Goal: Information Seeking & Learning: Find specific fact

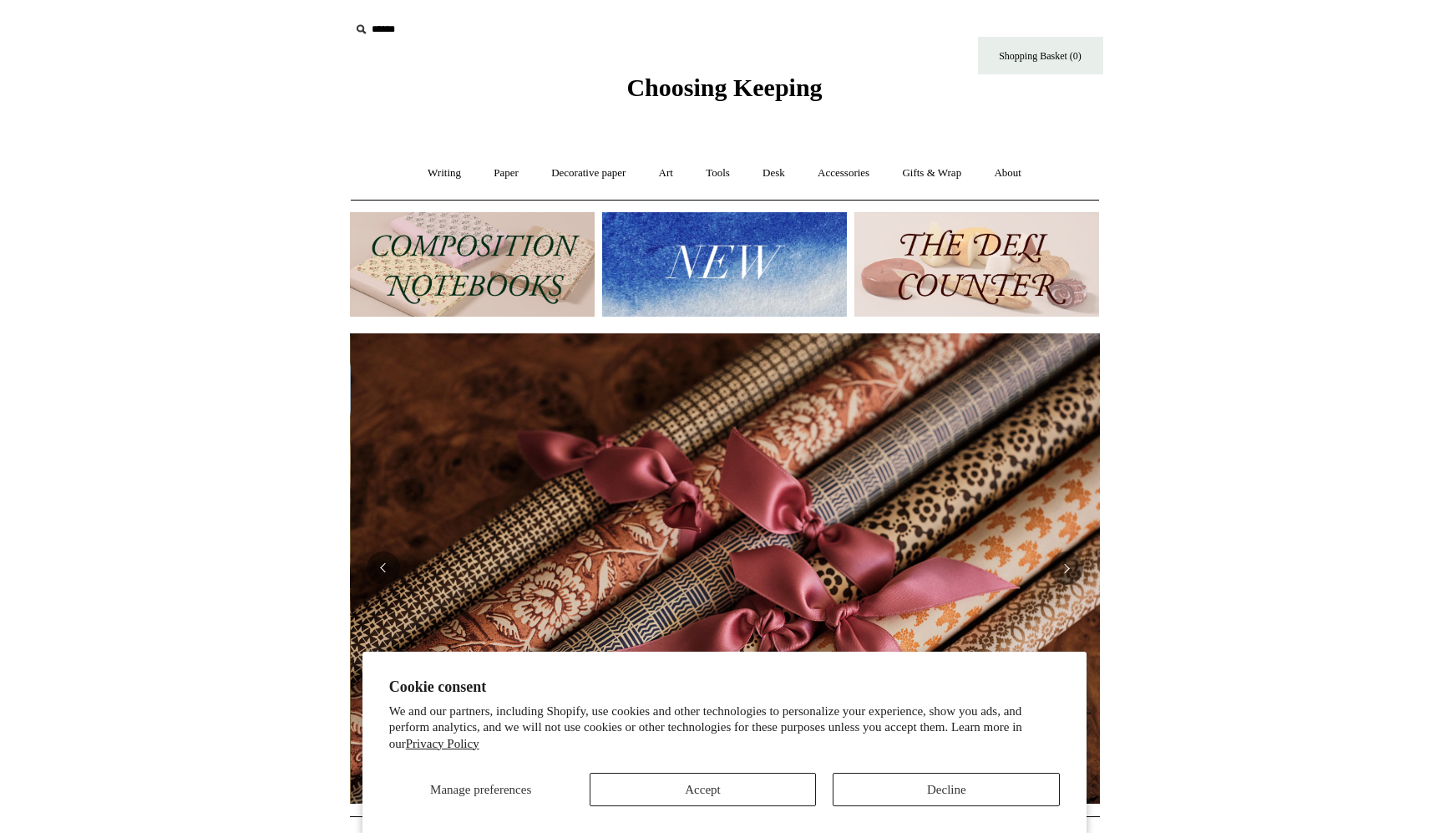
scroll to position [0, 1500]
click at [371, 29] on input "text" at bounding box center [452, 29] width 205 height 31
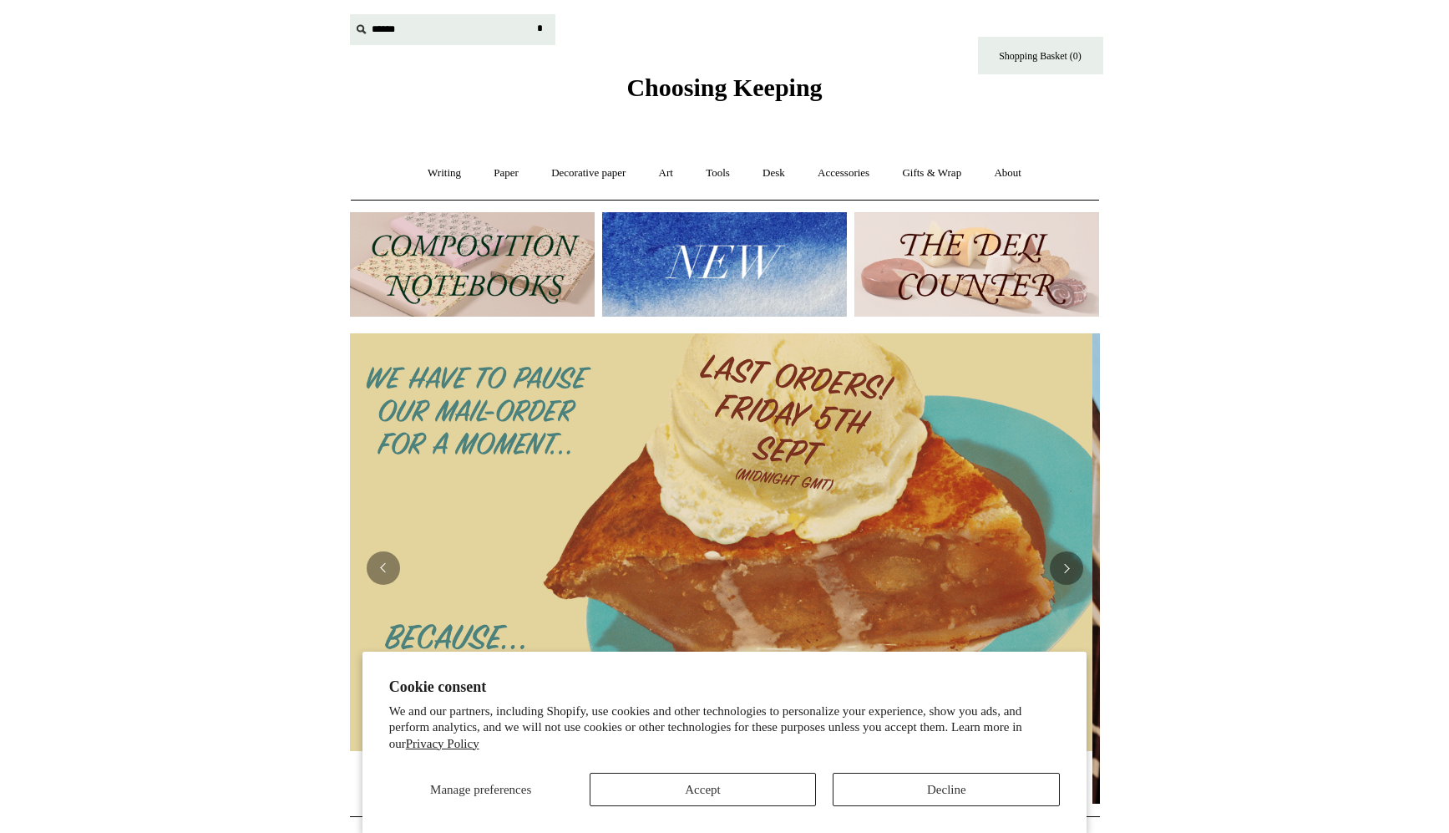
scroll to position [0, 0]
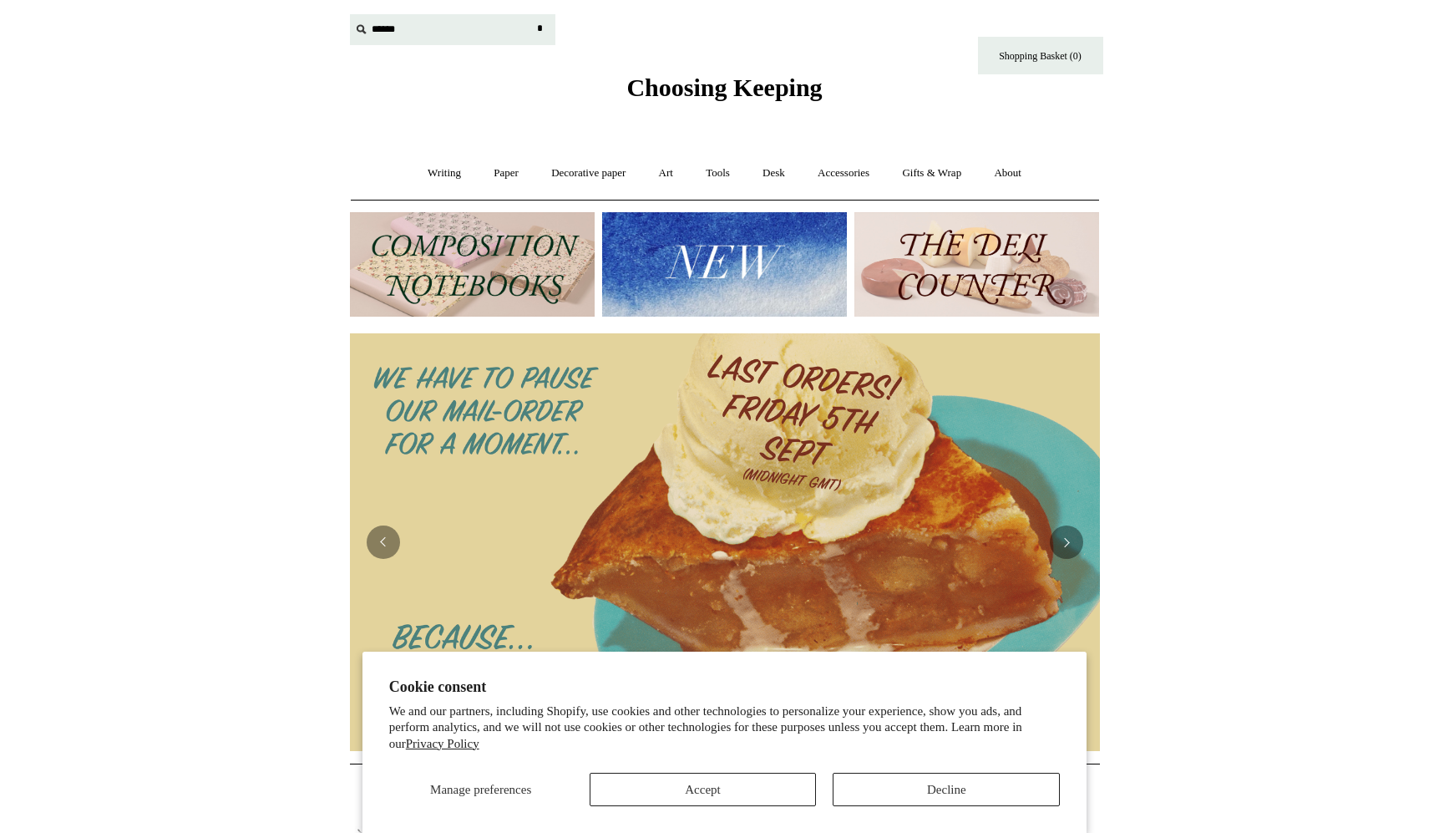
click at [449, 36] on input "text" at bounding box center [452, 29] width 205 height 31
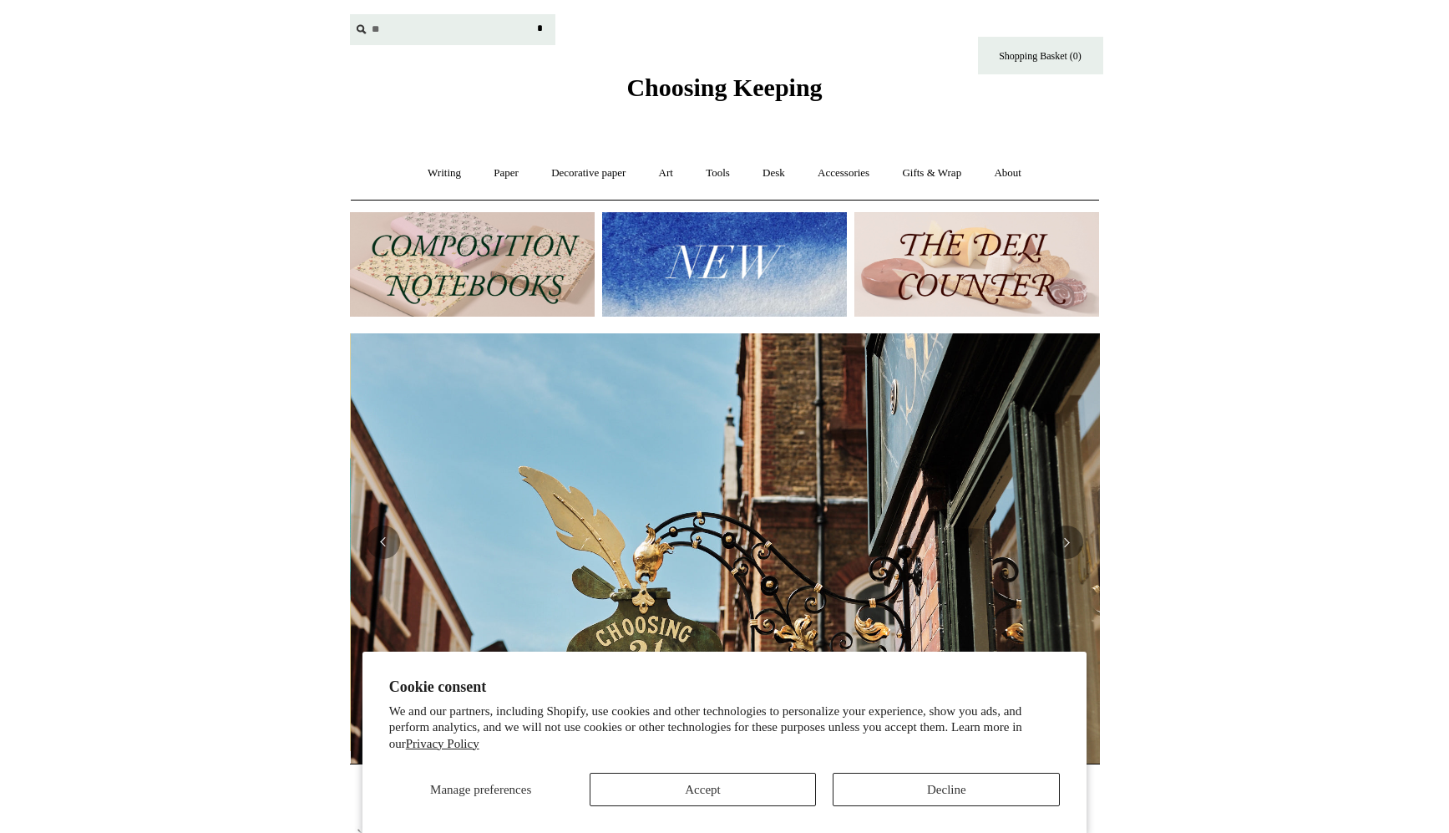
scroll to position [0, 750]
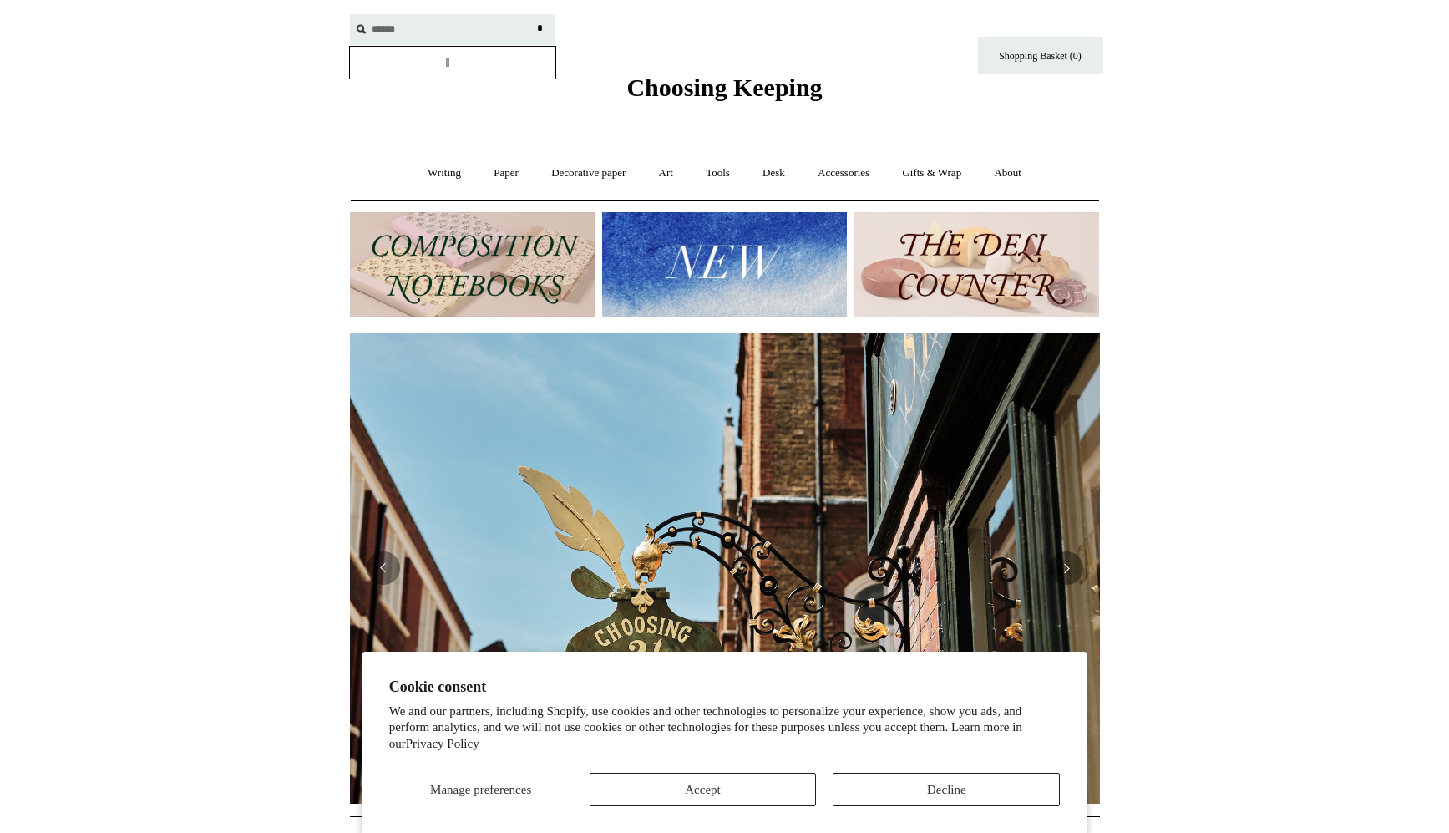
type input "******"
click at [532, 14] on input "*" at bounding box center [540, 28] width 17 height 29
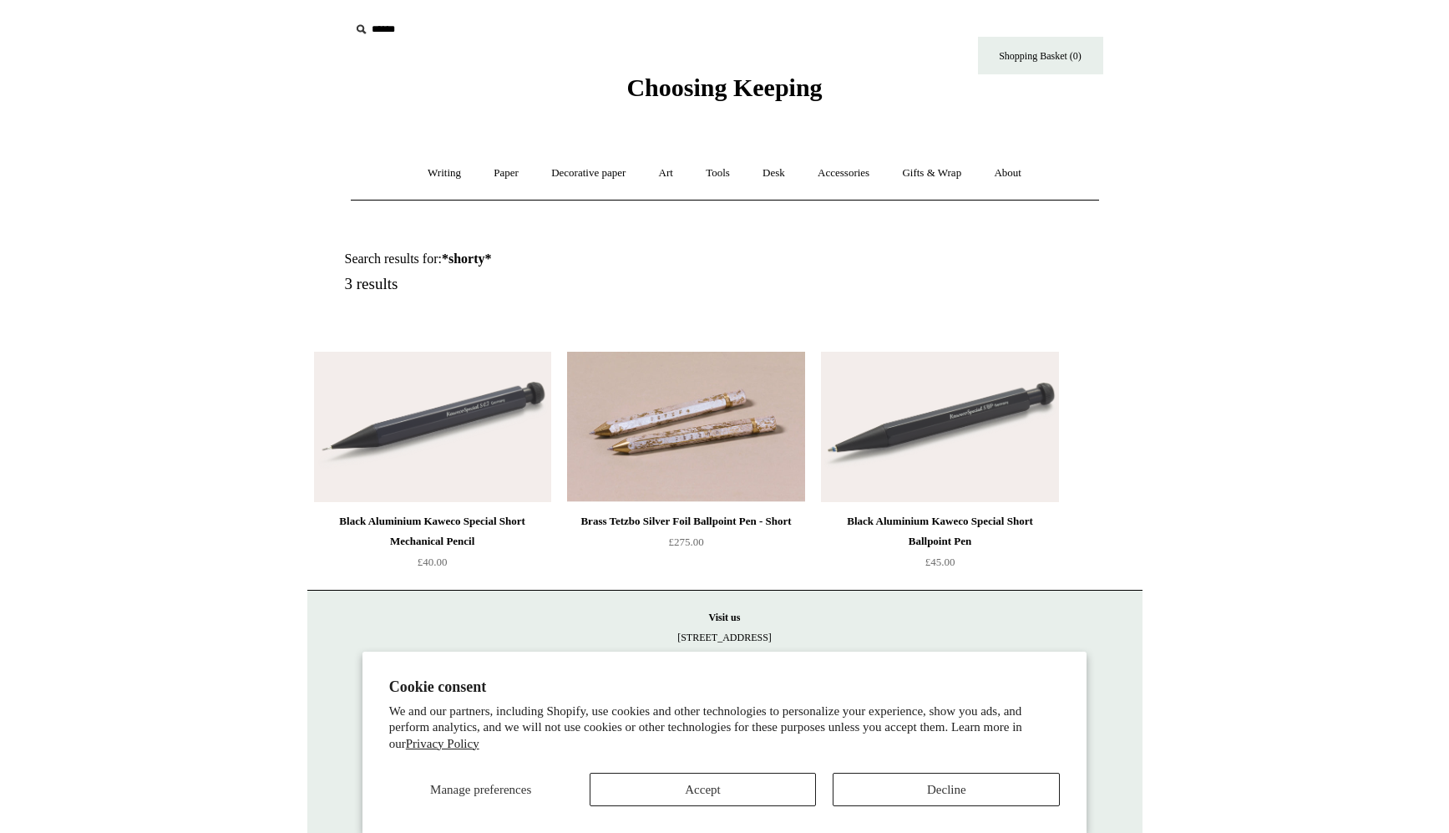
scroll to position [18, 0]
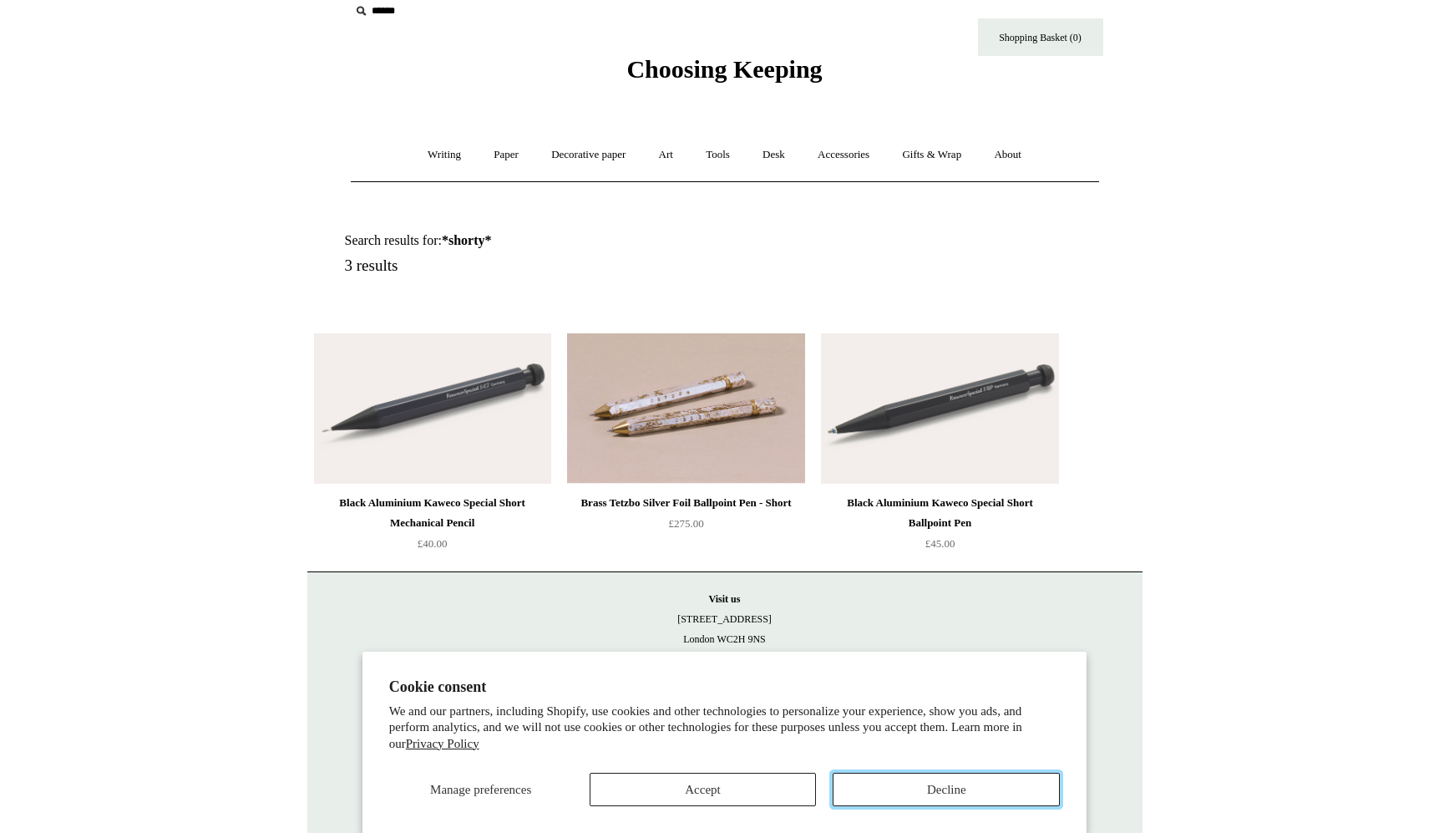
click at [921, 778] on button "Decline" at bounding box center [946, 789] width 227 height 33
